Goal: Check status: Check status

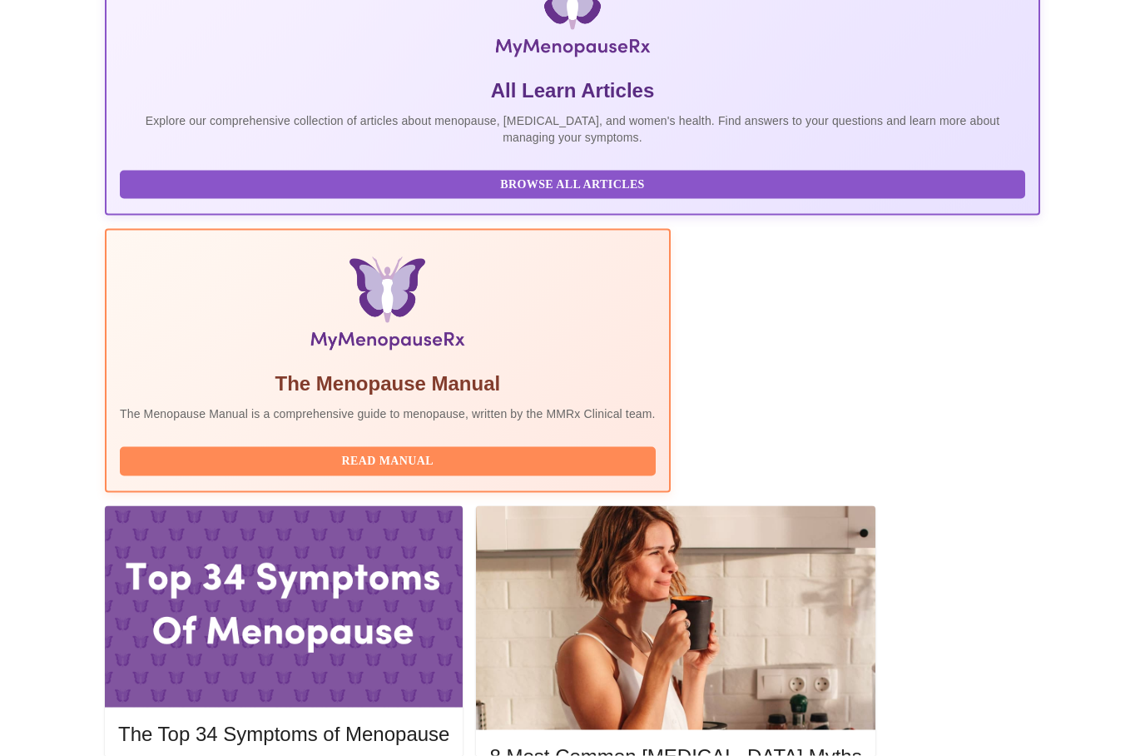
scroll to position [346, 0]
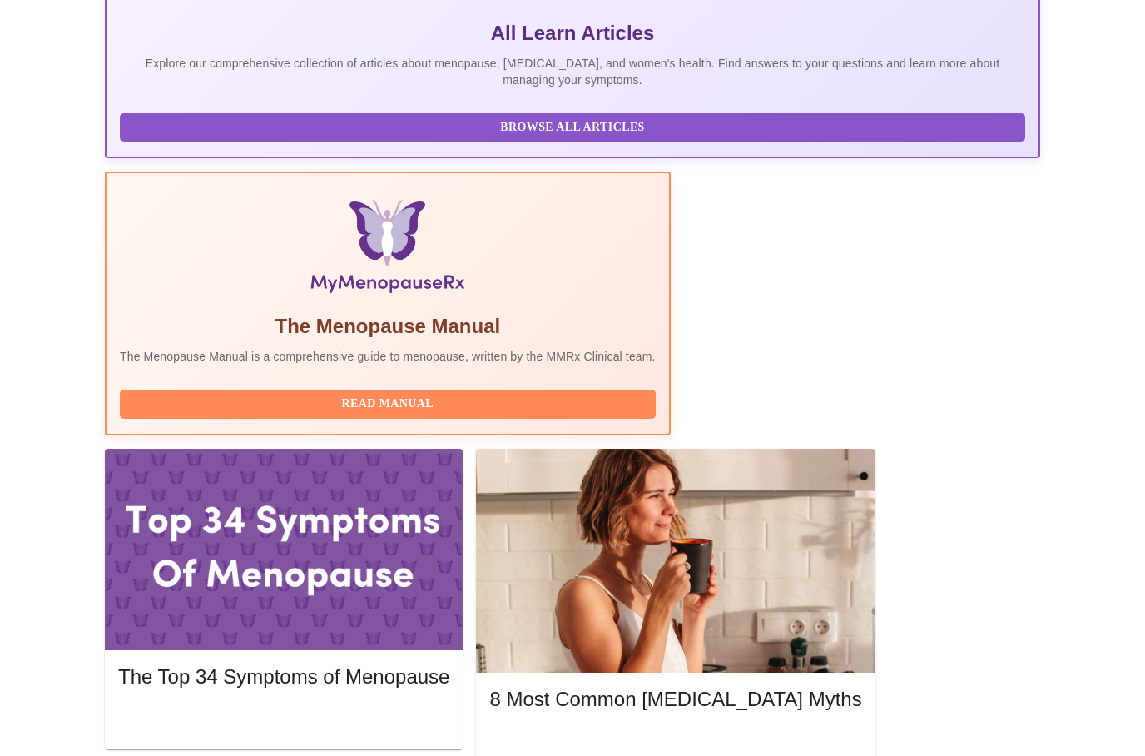
scroll to position [433, 0]
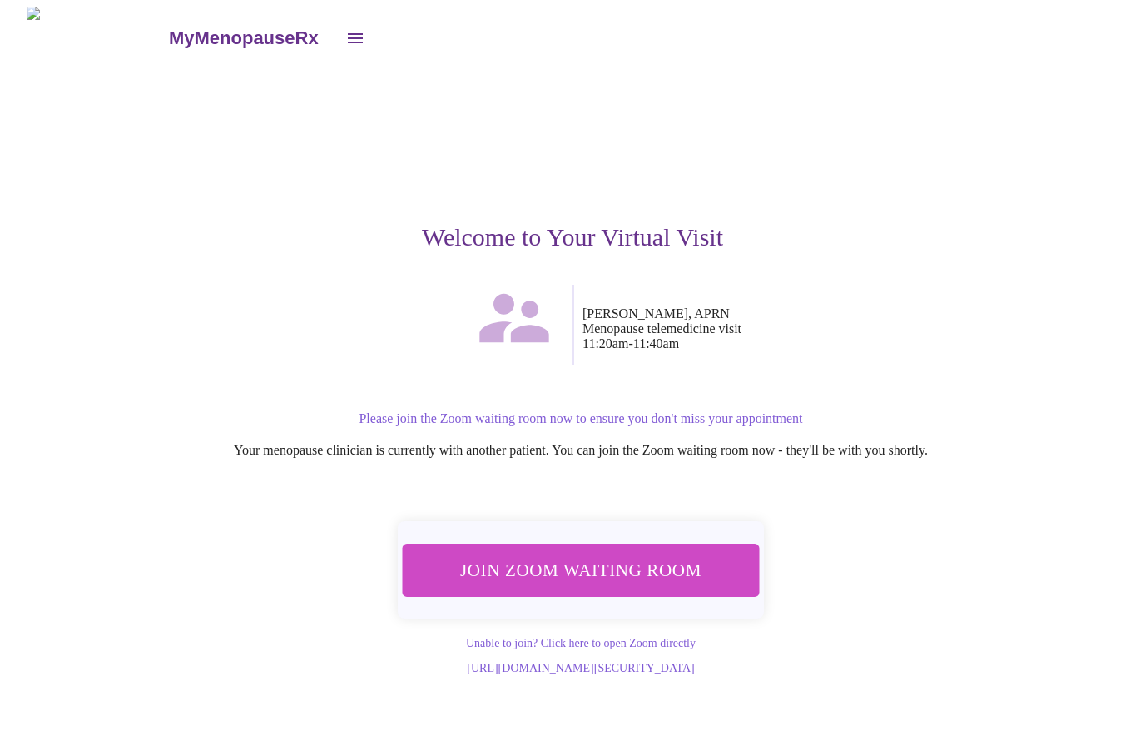
click at [590, 562] on span "Join Zoom Waiting Room" at bounding box center [581, 569] width 313 height 31
